Goal: Task Accomplishment & Management: Use online tool/utility

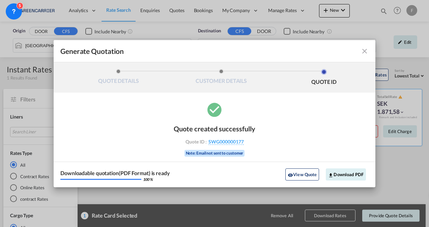
scroll to position [50, 0]
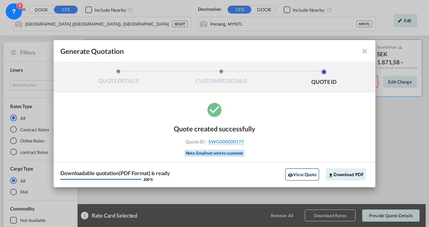
click at [362, 54] on md-icon "icon-close fg-AAA8AD cursor m-0" at bounding box center [364, 51] width 8 height 8
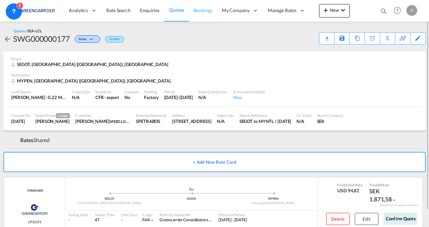
click at [199, 9] on span "Bookings" at bounding box center [203, 10] width 19 height 6
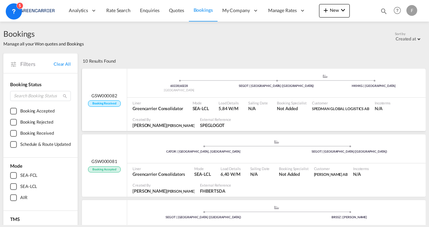
click at [269, 86] on div "SEGOT | [GEOGRAPHIC_DATA] ([GEOGRAPHIC_DATA])" at bounding box center [276, 86] width 97 height 4
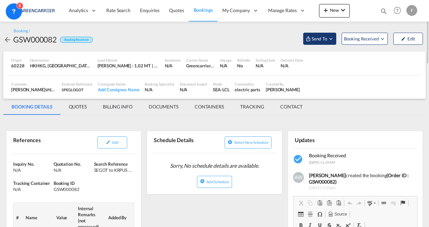
click at [332, 37] on md-icon "Open demo menu" at bounding box center [331, 39] width 6 height 6
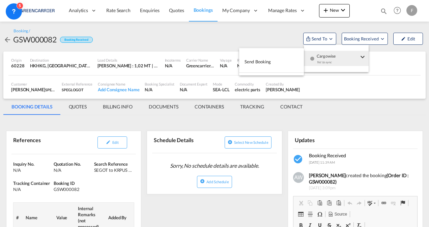
click at [351, 59] on div "Yet to sync" at bounding box center [338, 64] width 42 height 14
click at [282, 63] on button "Send Booking" at bounding box center [271, 61] width 65 height 15
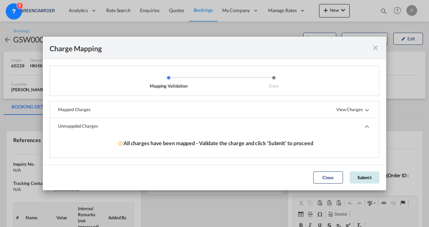
click at [364, 181] on button "Submit" at bounding box center [365, 178] width 30 height 12
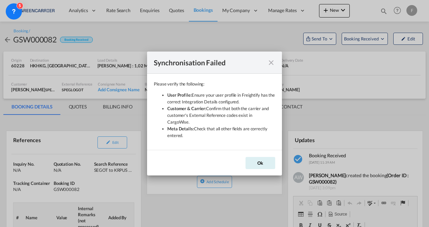
click at [270, 66] on md-icon "icon-close" at bounding box center [271, 63] width 8 height 8
